Goal: Information Seeking & Learning: Learn about a topic

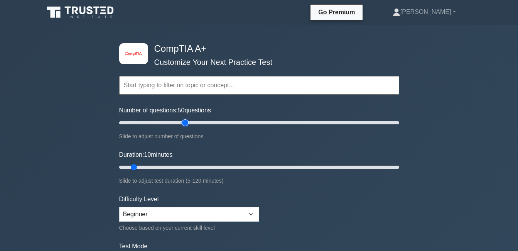
drag, startPoint x: 130, startPoint y: 120, endPoint x: 189, endPoint y: 127, distance: 59.1
type input "50"
click at [189, 127] on input "Number of questions: 50 questions" at bounding box center [259, 122] width 280 height 9
drag, startPoint x: 135, startPoint y: 166, endPoint x: 140, endPoint y: 166, distance: 5.8
type input "15"
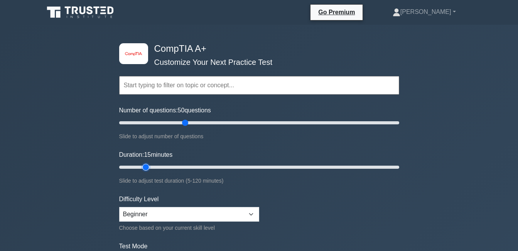
click at [140, 166] on input "Duration: 15 minutes" at bounding box center [259, 166] width 280 height 9
click at [216, 210] on select "Beginner Intermediate Expert" at bounding box center [189, 214] width 140 height 15
click at [119, 207] on select "Beginner Intermediate Expert" at bounding box center [189, 214] width 140 height 15
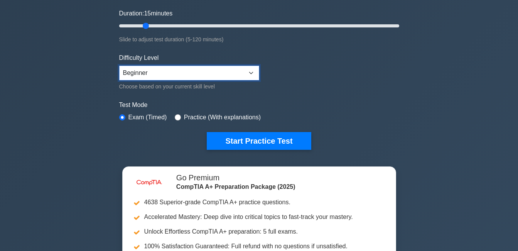
scroll to position [154, 0]
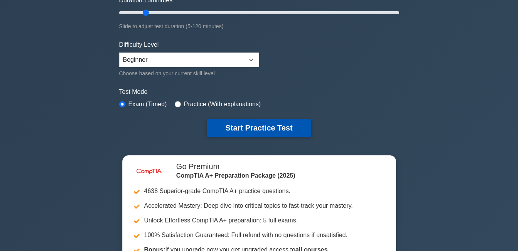
click at [253, 128] on button "Start Practice Test" at bounding box center [259, 128] width 104 height 18
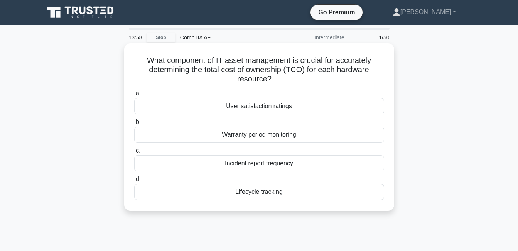
click at [262, 108] on div "User satisfaction ratings" at bounding box center [259, 106] width 250 height 16
click at [134, 96] on input "a. User satisfaction ratings" at bounding box center [134, 93] width 0 height 5
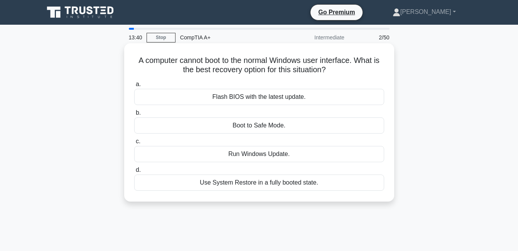
click at [259, 184] on div "Use System Restore in a fully booted state." at bounding box center [259, 182] width 250 height 16
click at [134, 172] on input "d. Use System Restore in a fully booted state." at bounding box center [134, 169] width 0 height 5
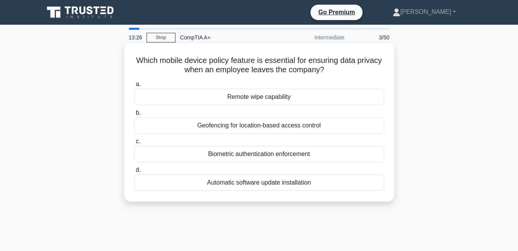
click at [269, 98] on div "Remote wipe capability" at bounding box center [259, 97] width 250 height 16
click at [134, 87] on input "a. Remote wipe capability" at bounding box center [134, 84] width 0 height 5
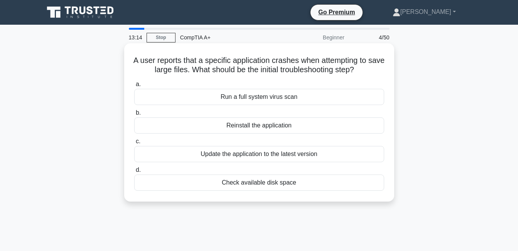
click at [279, 186] on div "Check available disk space" at bounding box center [259, 182] width 250 height 16
click at [134, 172] on input "d. Check available disk space" at bounding box center [134, 169] width 0 height 5
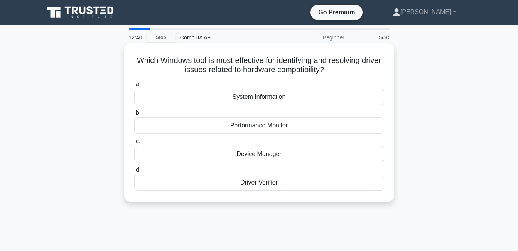
click at [255, 154] on div "Device Manager" at bounding box center [259, 154] width 250 height 16
click at [134, 144] on input "c. Device Manager" at bounding box center [134, 141] width 0 height 5
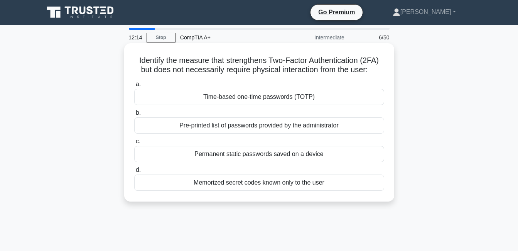
click at [256, 99] on div "Time-based one-time passwords (TOTP)" at bounding box center [259, 97] width 250 height 16
click at [134, 87] on input "a. Time-based one-time passwords (TOTP)" at bounding box center [134, 84] width 0 height 5
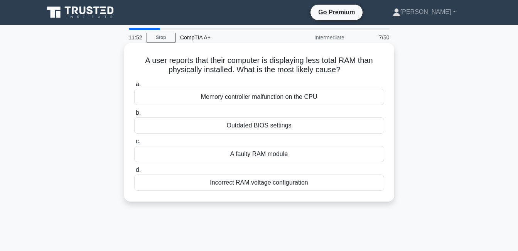
click at [257, 155] on div "A faulty RAM module" at bounding box center [259, 154] width 250 height 16
click at [134, 144] on input "c. A faulty RAM module" at bounding box center [134, 141] width 0 height 5
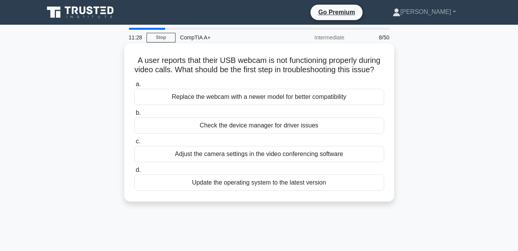
click at [263, 134] on div "Check the device manager for driver issues" at bounding box center [259, 125] width 250 height 16
click at [134, 115] on input "b. Check the device manager for driver issues" at bounding box center [134, 112] width 0 height 5
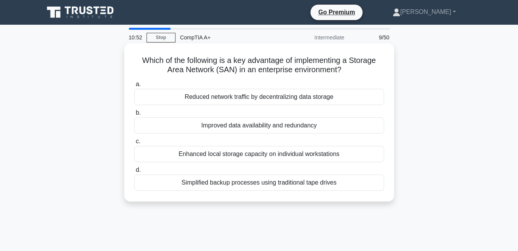
click at [255, 125] on div "Improved data availability and redundancy" at bounding box center [259, 125] width 250 height 16
click at [134, 115] on input "b. Improved data availability and redundancy" at bounding box center [134, 112] width 0 height 5
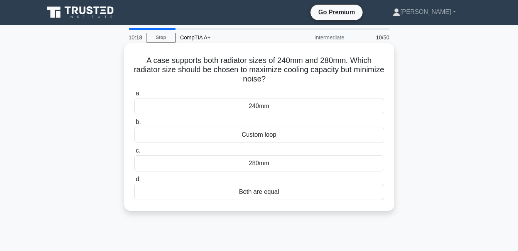
click at [270, 194] on div "Both are equal" at bounding box center [259, 192] width 250 height 16
click at [134, 182] on input "d. Both are equal" at bounding box center [134, 179] width 0 height 5
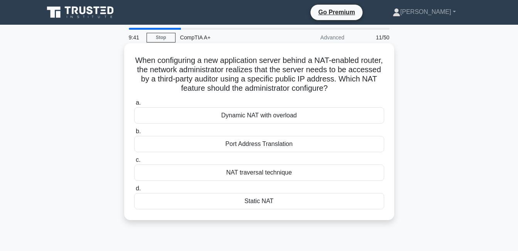
click at [260, 205] on div "Static NAT" at bounding box center [259, 201] width 250 height 16
click at [134, 191] on input "d. Static NAT" at bounding box center [134, 188] width 0 height 5
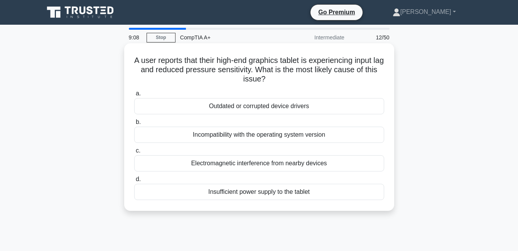
click at [278, 196] on div "Insufficient power supply to the tablet" at bounding box center [259, 192] width 250 height 16
click at [134, 182] on input "d. Insufficient power supply to the tablet" at bounding box center [134, 179] width 0 height 5
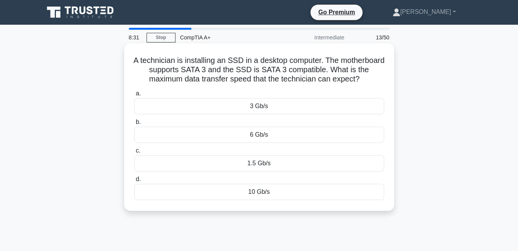
click at [262, 193] on div "10 Gb/s" at bounding box center [259, 192] width 250 height 16
click at [134, 182] on input "d. 10 Gb/s" at bounding box center [134, 179] width 0 height 5
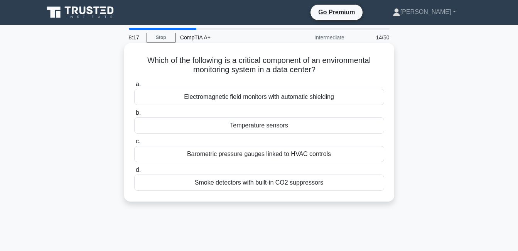
click at [267, 96] on div "Electromagnetic field monitors with automatic shielding" at bounding box center [259, 97] width 250 height 16
click at [134, 87] on input "a. Electromagnetic field monitors with automatic shielding" at bounding box center [134, 84] width 0 height 5
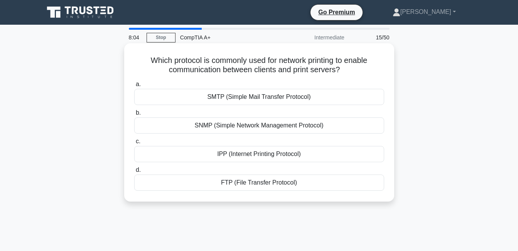
click at [272, 155] on div "IPP (Internet Printing Protocol)" at bounding box center [259, 154] width 250 height 16
click at [134, 144] on input "c. IPP (Internet Printing Protocol)" at bounding box center [134, 141] width 0 height 5
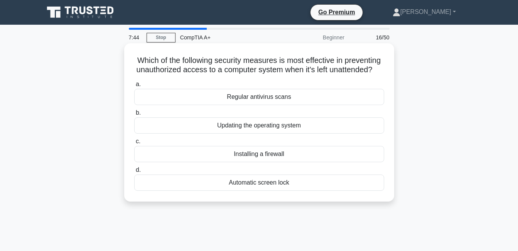
click at [266, 191] on div "Automatic screen lock" at bounding box center [259, 182] width 250 height 16
click at [134, 172] on input "d. Automatic screen lock" at bounding box center [134, 169] width 0 height 5
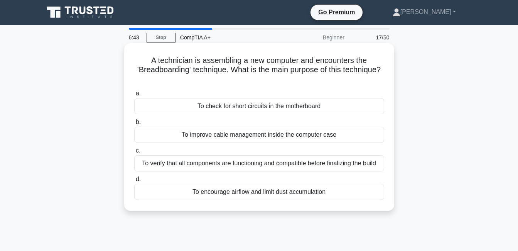
click at [255, 107] on div "To check for short circuits in the motherboard" at bounding box center [259, 106] width 250 height 16
click at [134, 96] on input "a. To check for short circuits in the motherboard" at bounding box center [134, 93] width 0 height 5
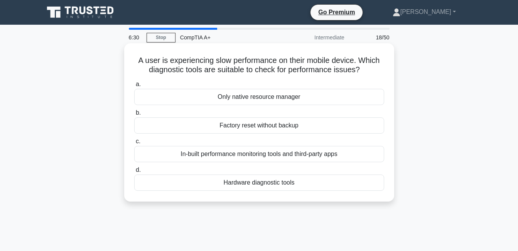
click at [256, 185] on div "Hardware diagnostic tools" at bounding box center [259, 182] width 250 height 16
click at [134, 172] on input "d. Hardware diagnostic tools" at bounding box center [134, 169] width 0 height 5
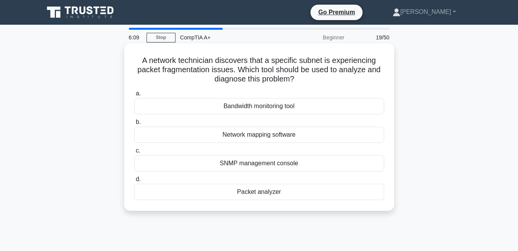
click at [260, 190] on div "Packet analyzer" at bounding box center [259, 192] width 250 height 16
click at [134, 182] on input "d. Packet analyzer" at bounding box center [134, 179] width 0 height 5
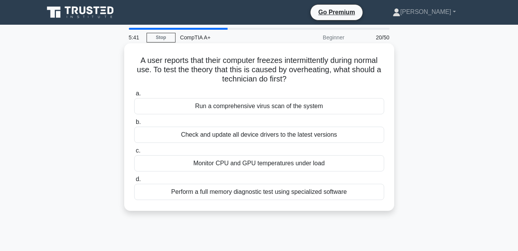
click at [261, 165] on div "Monitor CPU and GPU temperatures under load" at bounding box center [259, 163] width 250 height 16
click at [134, 153] on input "c. Monitor CPU and GPU temperatures under load" at bounding box center [134, 150] width 0 height 5
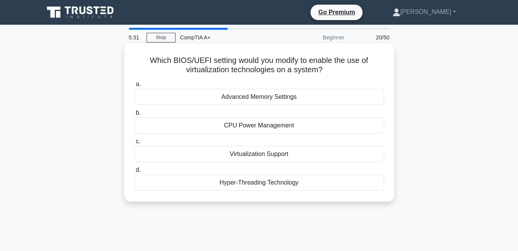
click at [258, 151] on div "Virtualization Support" at bounding box center [259, 154] width 250 height 16
click at [134, 144] on input "c. Virtualization Support" at bounding box center [134, 141] width 0 height 5
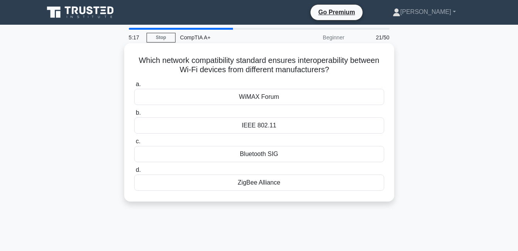
click at [264, 124] on div "IEEE 802.11" at bounding box center [259, 125] width 250 height 16
click at [134, 115] on input "b. IEEE 802.11" at bounding box center [134, 112] width 0 height 5
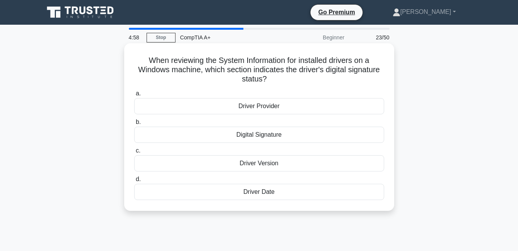
click at [259, 134] on div "Digital Signature" at bounding box center [259, 135] width 250 height 16
click at [134, 125] on input "b. Digital Signature" at bounding box center [134, 122] width 0 height 5
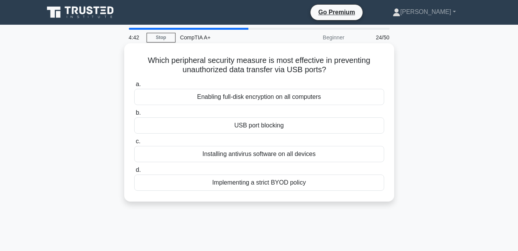
click at [260, 124] on div "USB port blocking" at bounding box center [259, 125] width 250 height 16
click at [134, 115] on input "b. USB port blocking" at bounding box center [134, 112] width 0 height 5
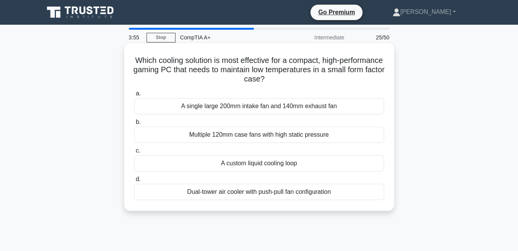
click at [241, 163] on div "A custom liquid cooling loop" at bounding box center [259, 163] width 250 height 16
click at [134, 153] on input "c. A custom liquid cooling loop" at bounding box center [134, 150] width 0 height 5
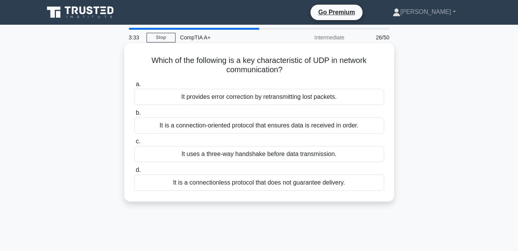
click at [243, 156] on div "It uses a three-way handshake before data transmission." at bounding box center [259, 154] width 250 height 16
click at [134, 144] on input "c. It uses a three-way handshake before data transmission." at bounding box center [134, 141] width 0 height 5
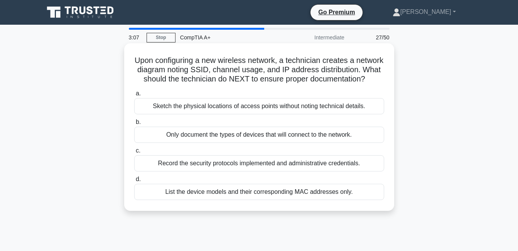
click at [255, 171] on div "Record the security protocols implemented and administrative credentials." at bounding box center [259, 163] width 250 height 16
click at [134, 153] on input "c. Record the security protocols implemented and administrative credentials." at bounding box center [134, 150] width 0 height 5
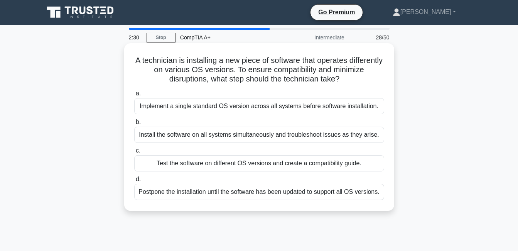
click at [247, 161] on div "Test the software on different OS versions and create a compatibility guide." at bounding box center [259, 163] width 250 height 16
click at [134, 153] on input "c. Test the software on different OS versions and create a compatibility guide." at bounding box center [134, 150] width 0 height 5
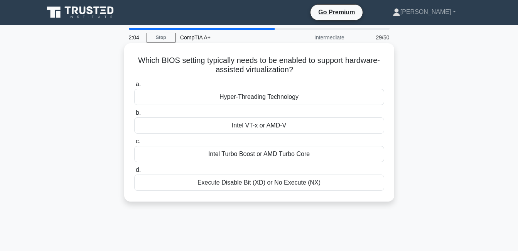
click at [262, 126] on div "Intel VT-x or AMD-V" at bounding box center [259, 125] width 250 height 16
click at [134, 115] on input "b. Intel VT-x or AMD-V" at bounding box center [134, 112] width 0 height 5
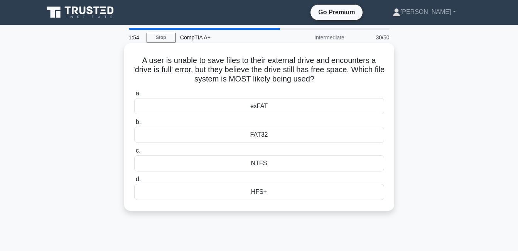
click at [267, 132] on div "FAT32" at bounding box center [259, 135] width 250 height 16
click at [134, 125] on input "b. FAT32" at bounding box center [134, 122] width 0 height 5
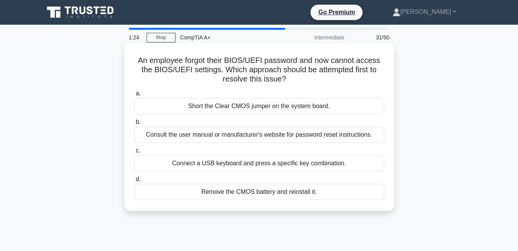
click at [225, 134] on div "Consult the user manual or manufacturer's website for password reset instructio…" at bounding box center [259, 135] width 250 height 16
click at [134, 125] on input "b. Consult the user manual or manufacturer's website for password reset instruc…" at bounding box center [134, 122] width 0 height 5
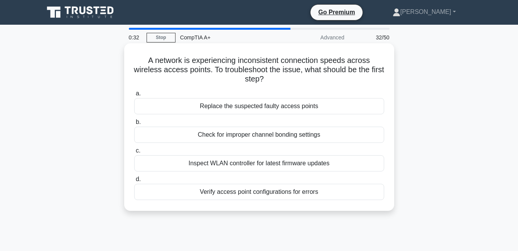
click at [247, 135] on div "Check for improper channel bonding settings" at bounding box center [259, 135] width 250 height 16
click at [134, 125] on input "b. Check for improper channel bonding settings" at bounding box center [134, 122] width 0 height 5
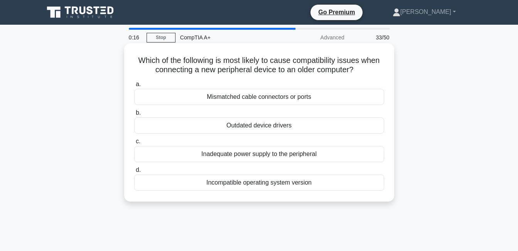
click at [258, 123] on div "Outdated device drivers" at bounding box center [259, 125] width 250 height 16
click at [134, 115] on input "b. Outdated device drivers" at bounding box center [134, 112] width 0 height 5
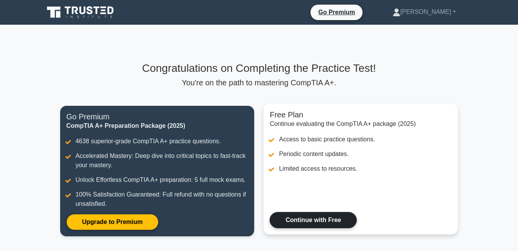
click at [329, 221] on link "Continue with Free" at bounding box center [313, 220] width 87 height 16
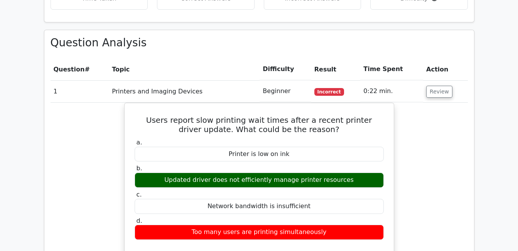
scroll to position [540, 0]
